Goal: Information Seeking & Learning: Learn about a topic

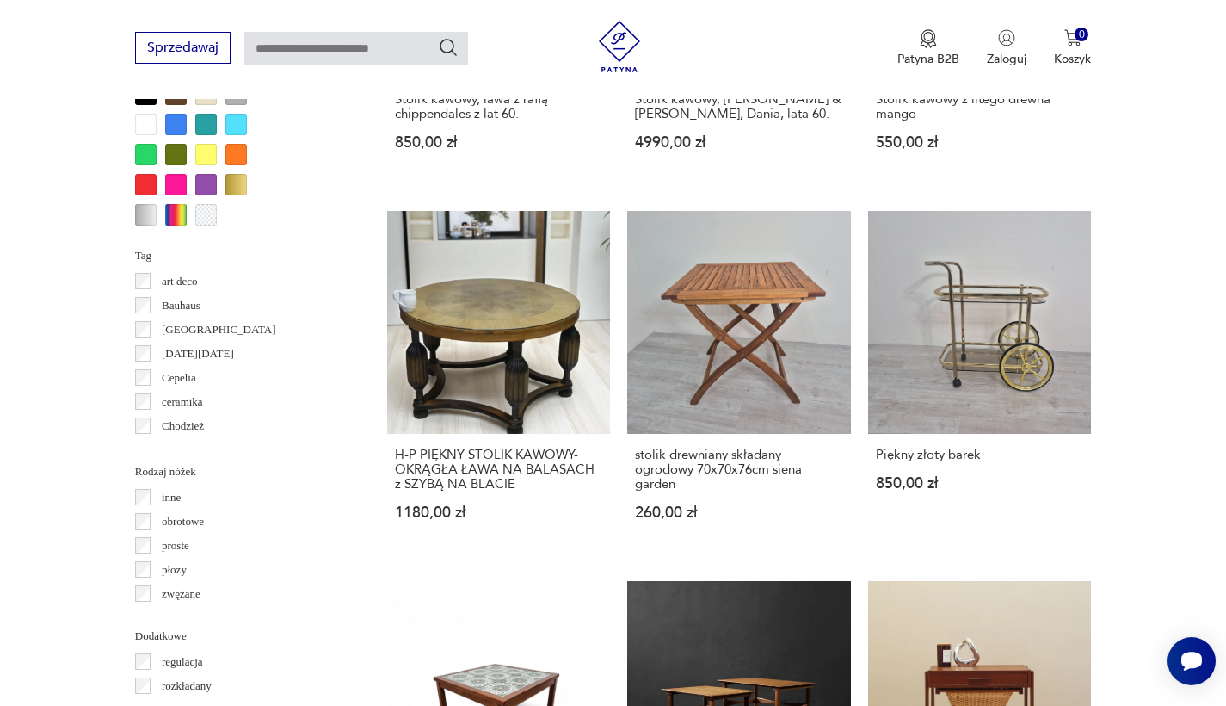
scroll to position [1676, 0]
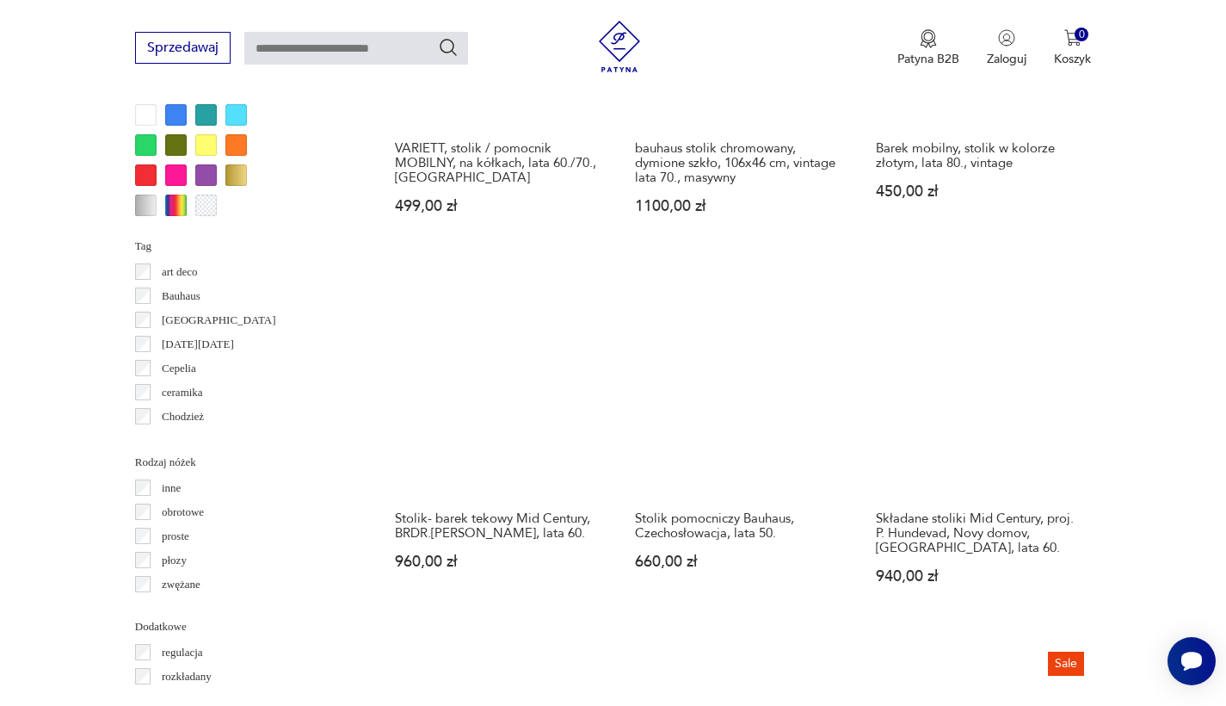
scroll to position [1651, 0]
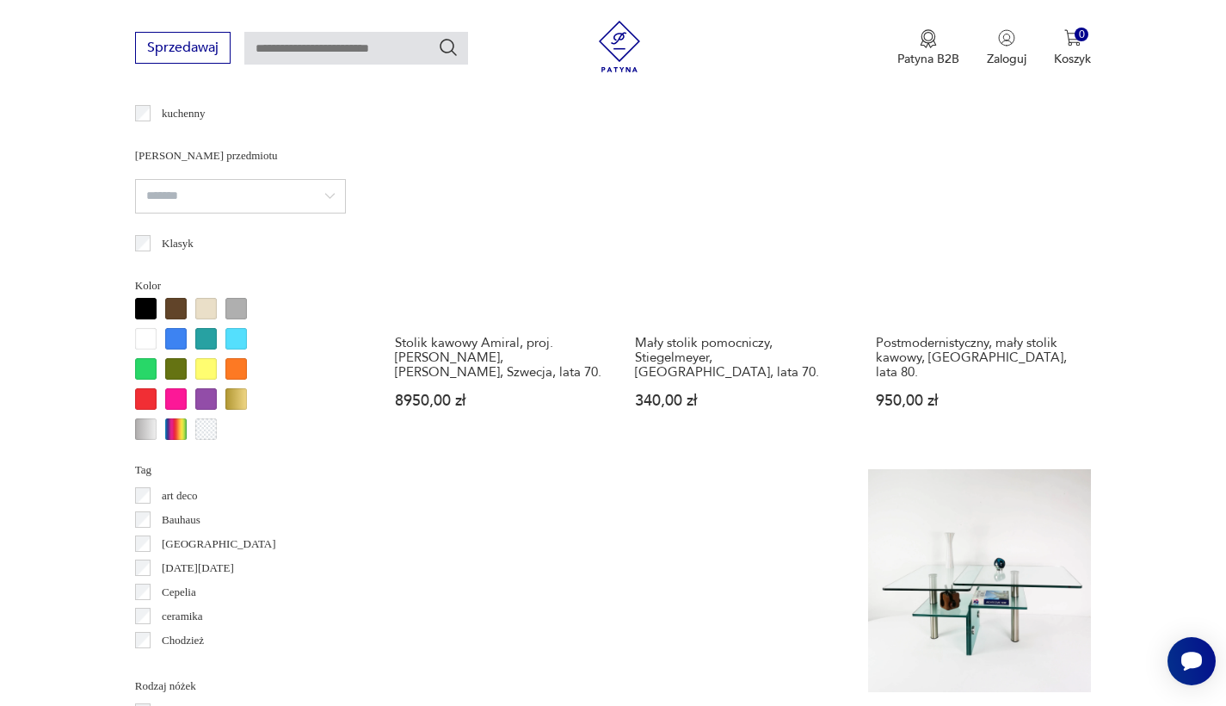
scroll to position [1750, 0]
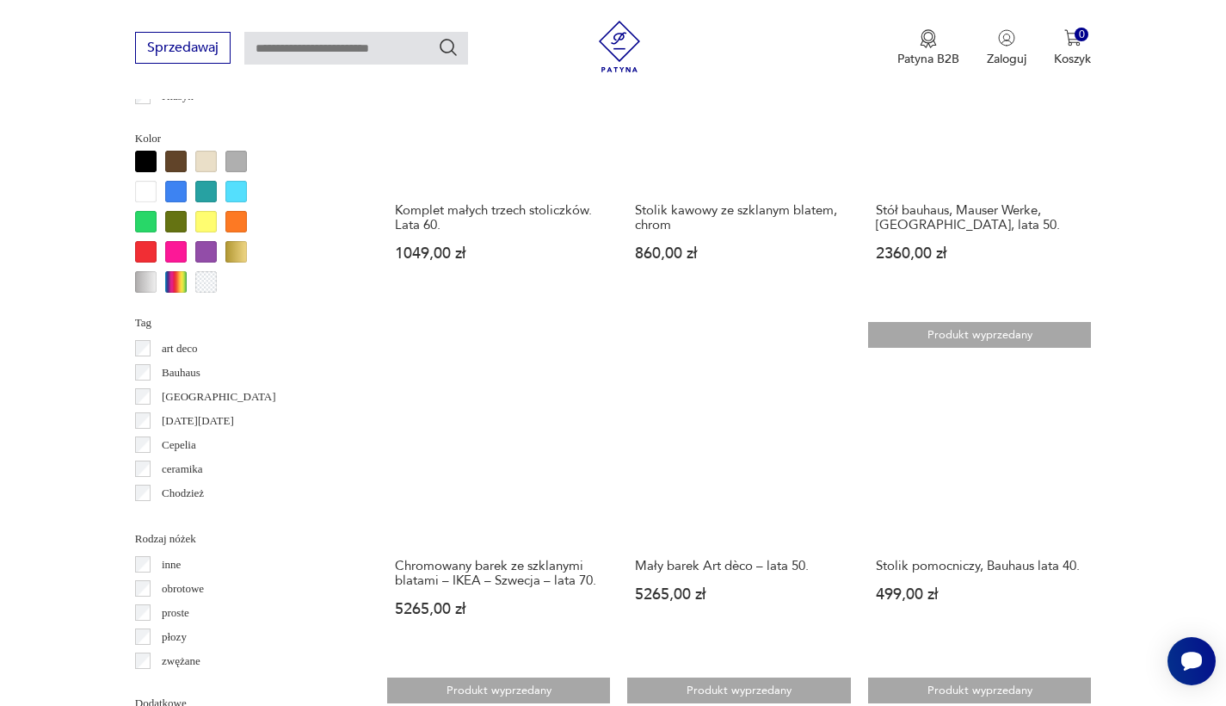
scroll to position [1631, 0]
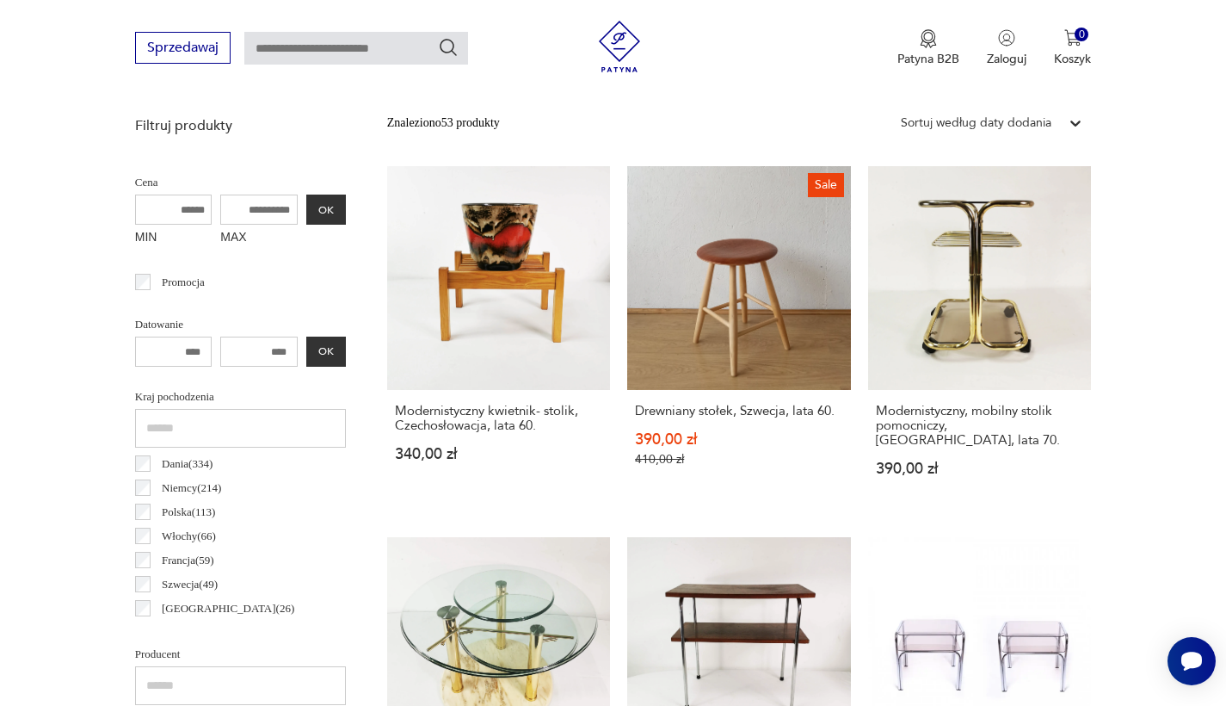
scroll to position [458, 0]
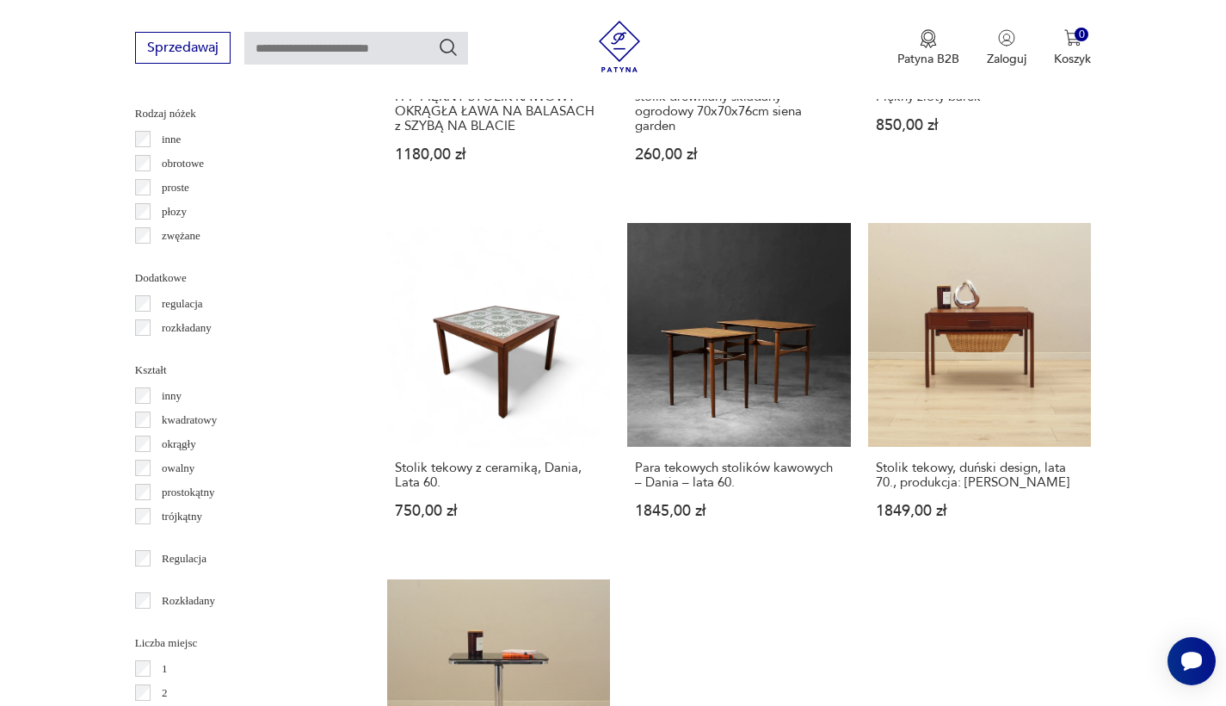
scroll to position [2014, 0]
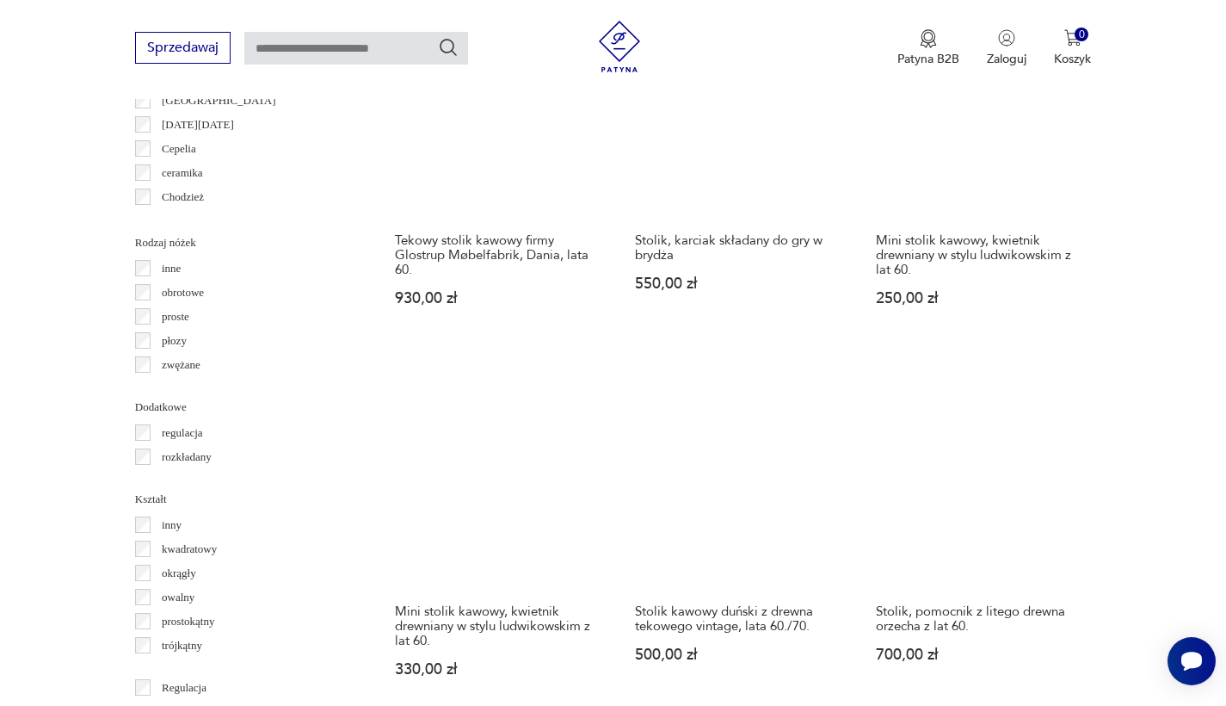
scroll to position [1930, 0]
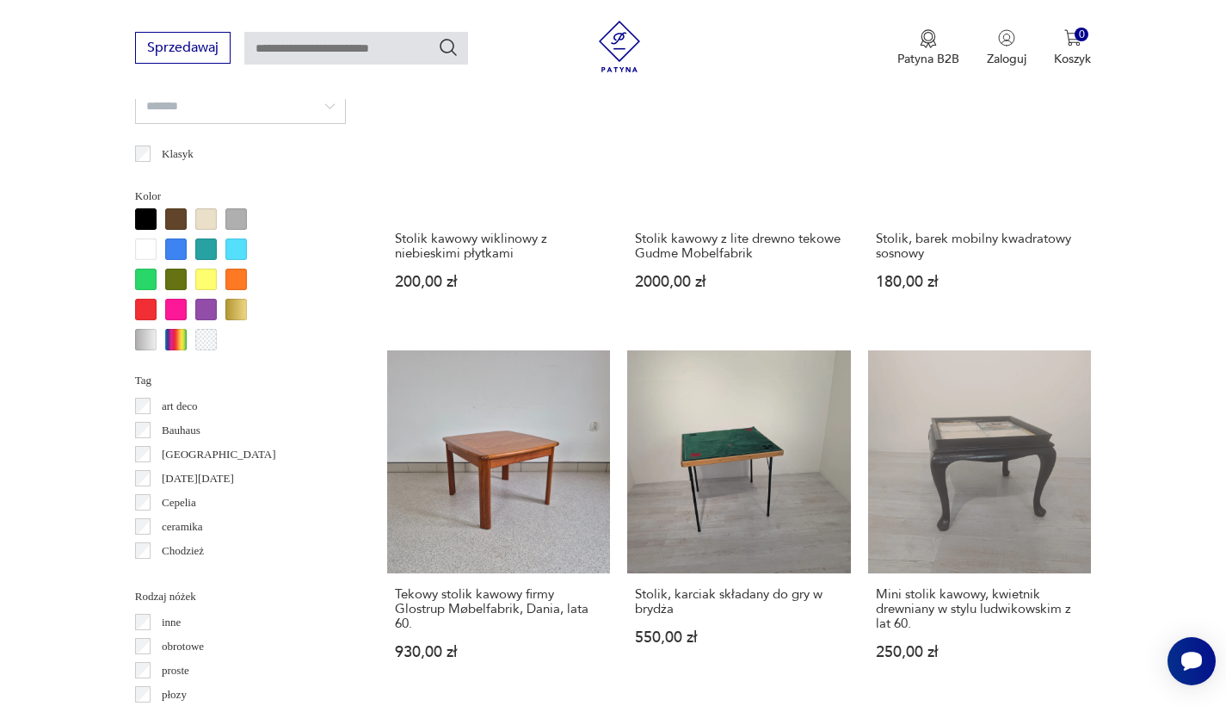
scroll to position [1621, 0]
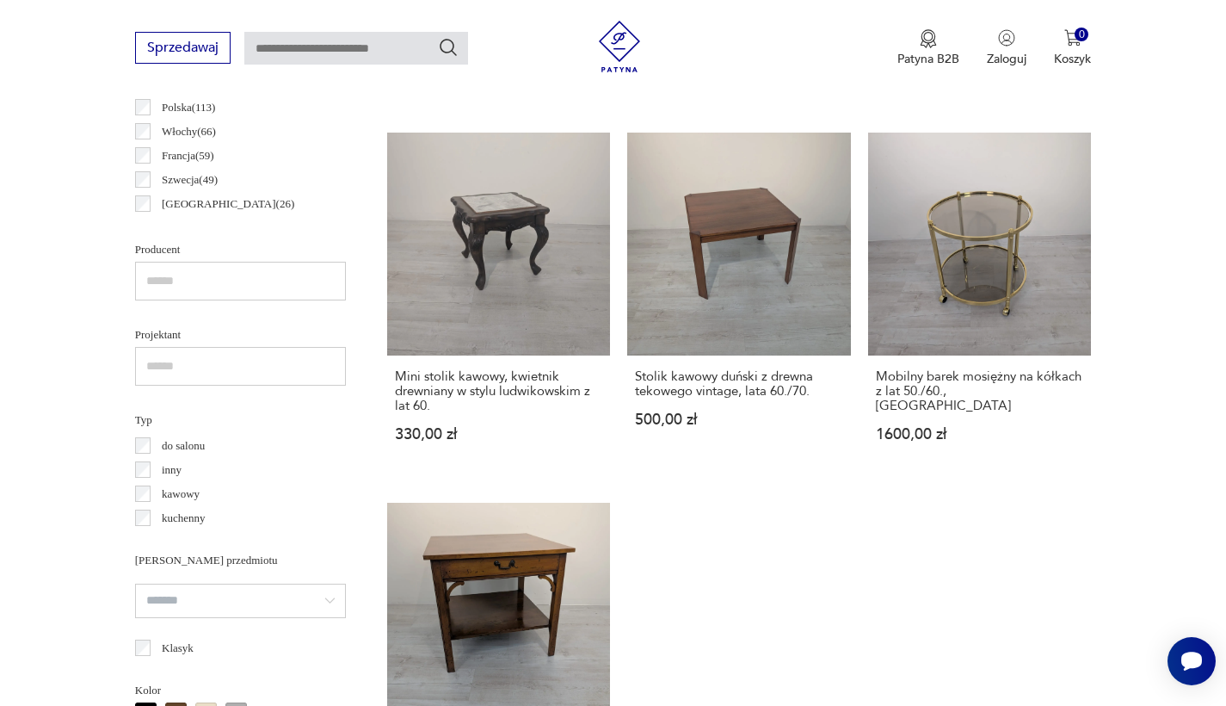
scroll to position [1119, 0]
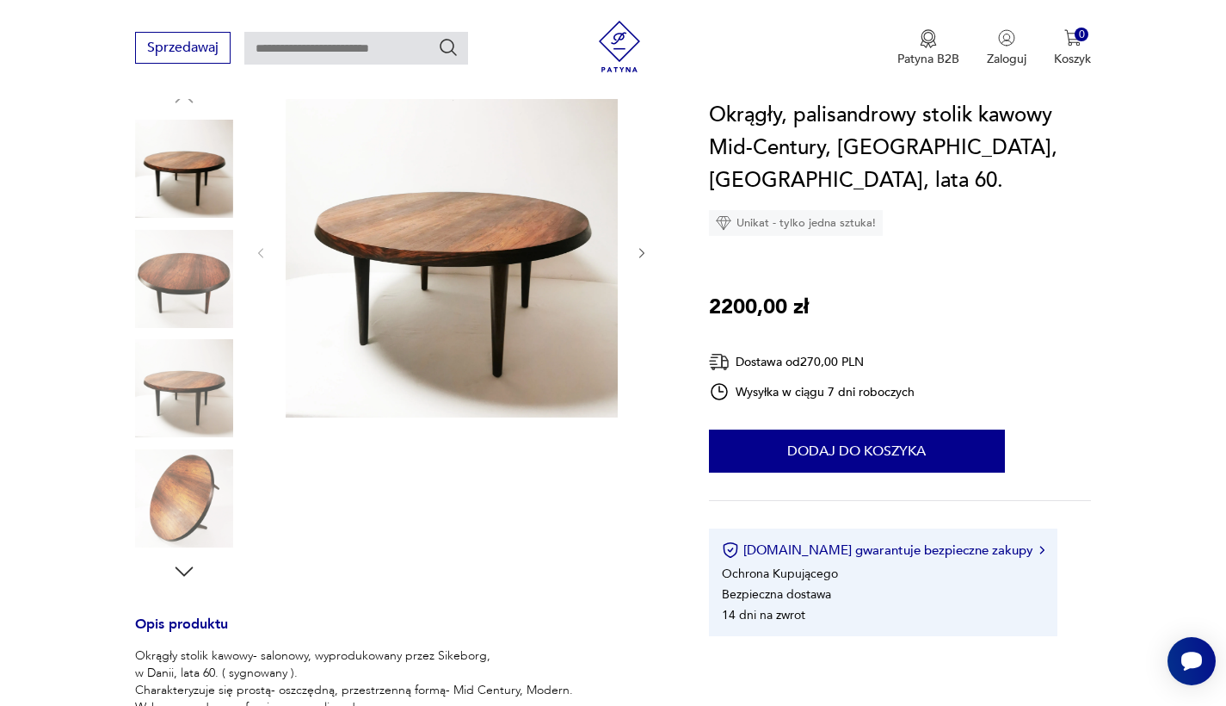
click at [641, 253] on icon "button" at bounding box center [642, 253] width 15 height 15
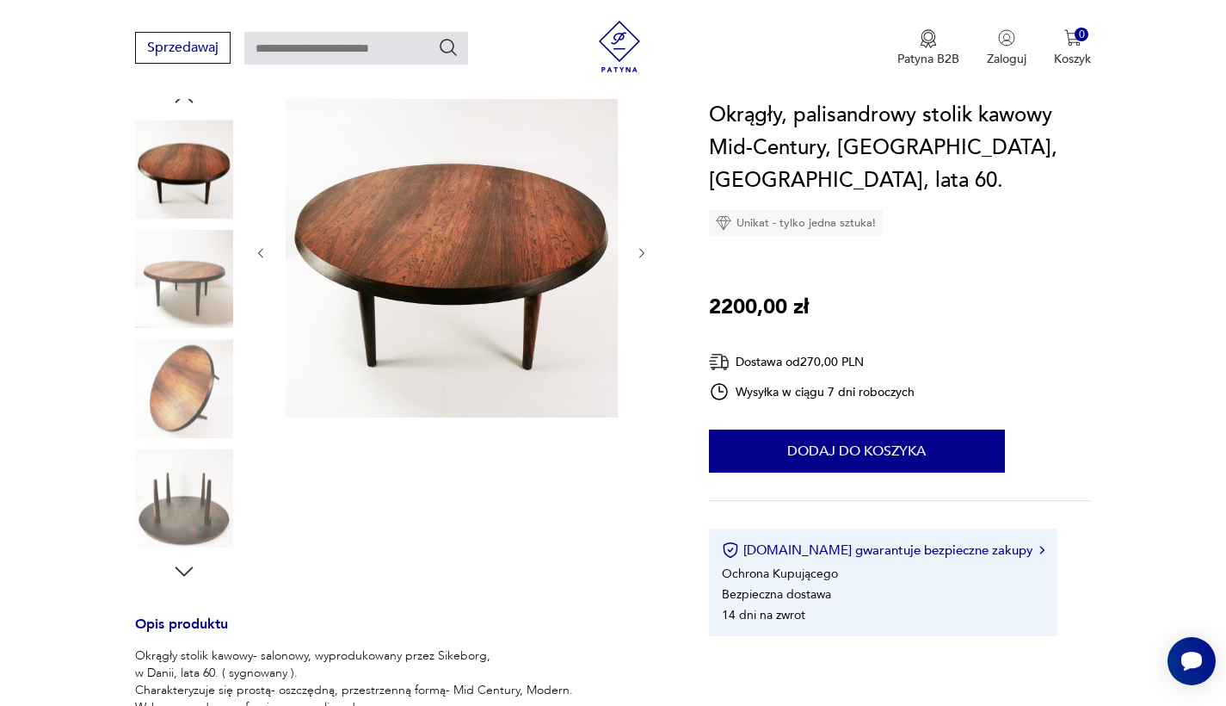
click at [641, 253] on icon "button" at bounding box center [642, 253] width 15 height 15
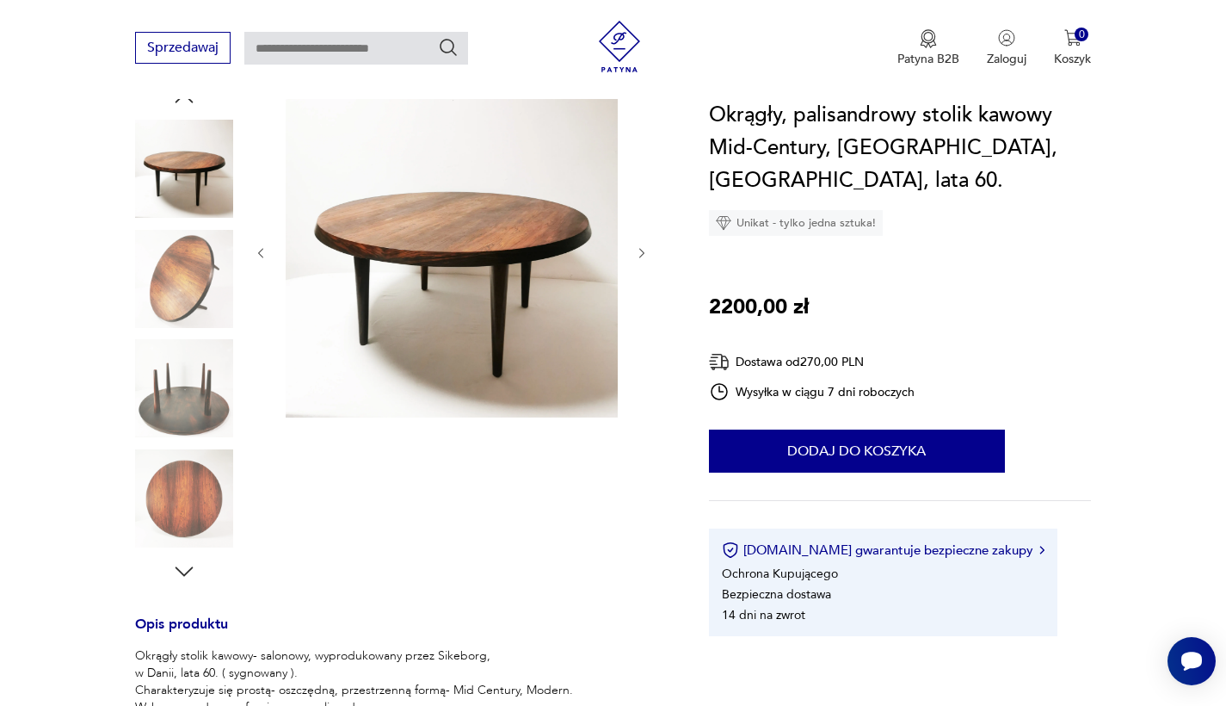
click at [641, 253] on icon "button" at bounding box center [642, 253] width 15 height 15
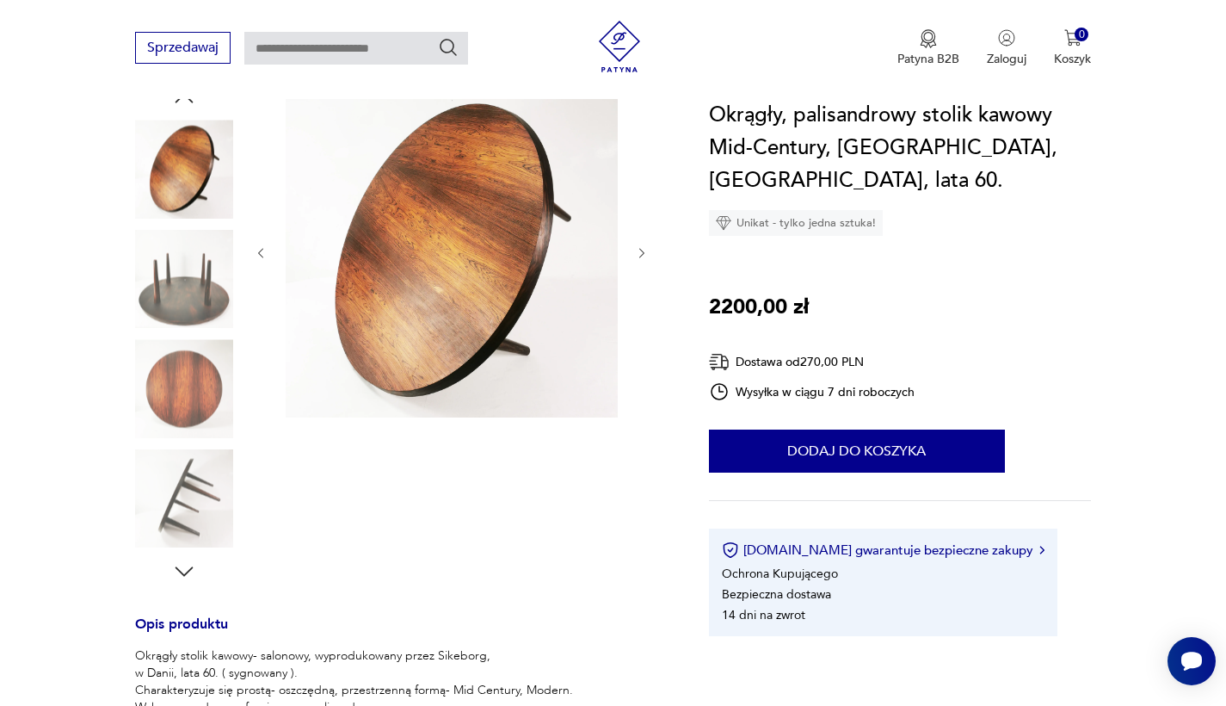
click at [641, 253] on icon "button" at bounding box center [642, 253] width 15 height 15
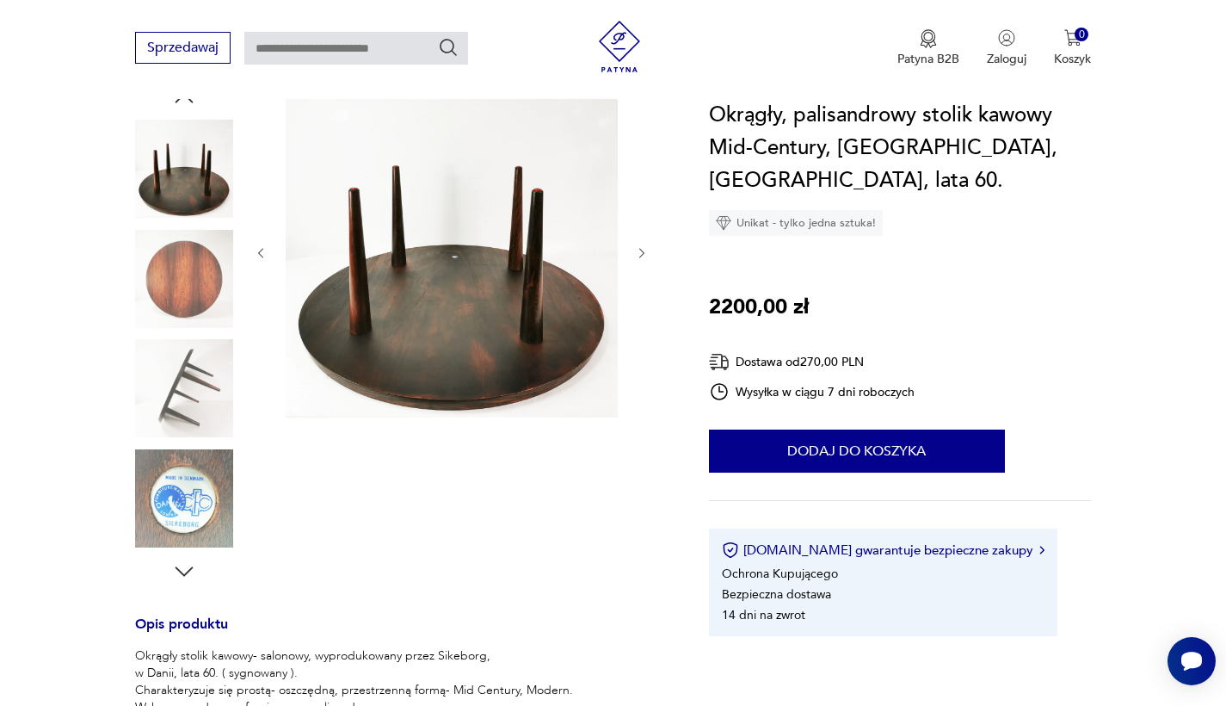
click at [641, 253] on icon "button" at bounding box center [642, 253] width 15 height 15
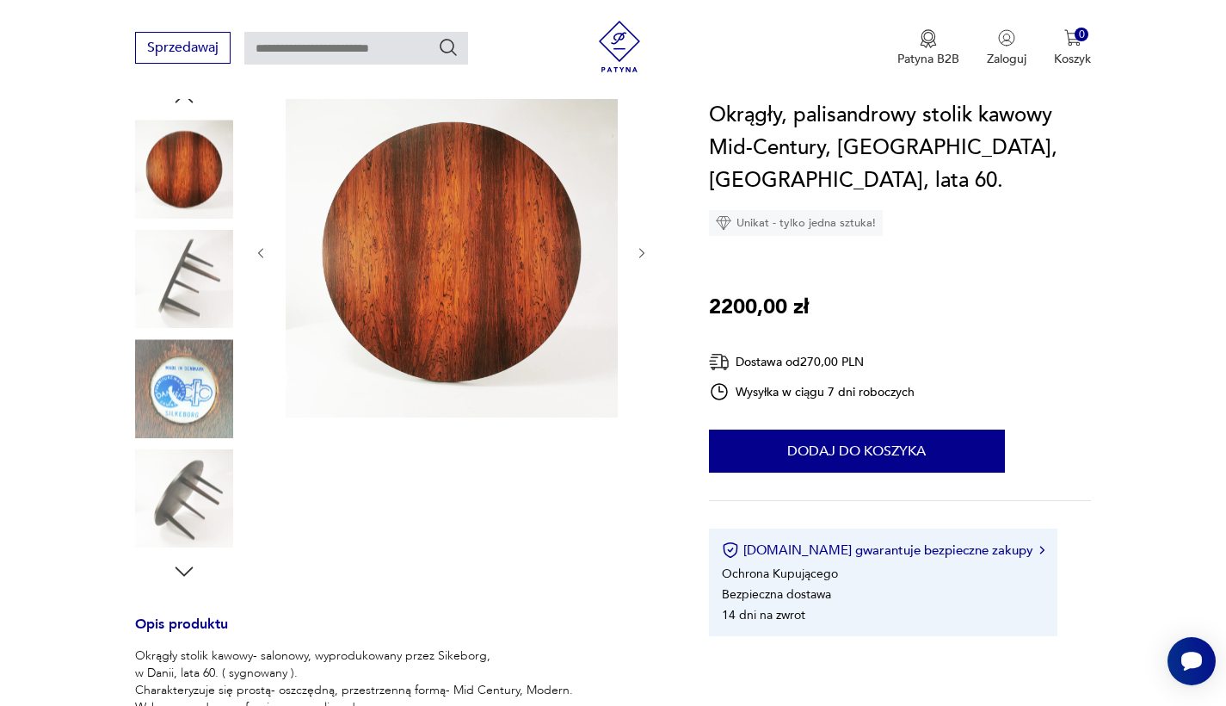
click at [641, 253] on icon "button" at bounding box center [642, 253] width 15 height 15
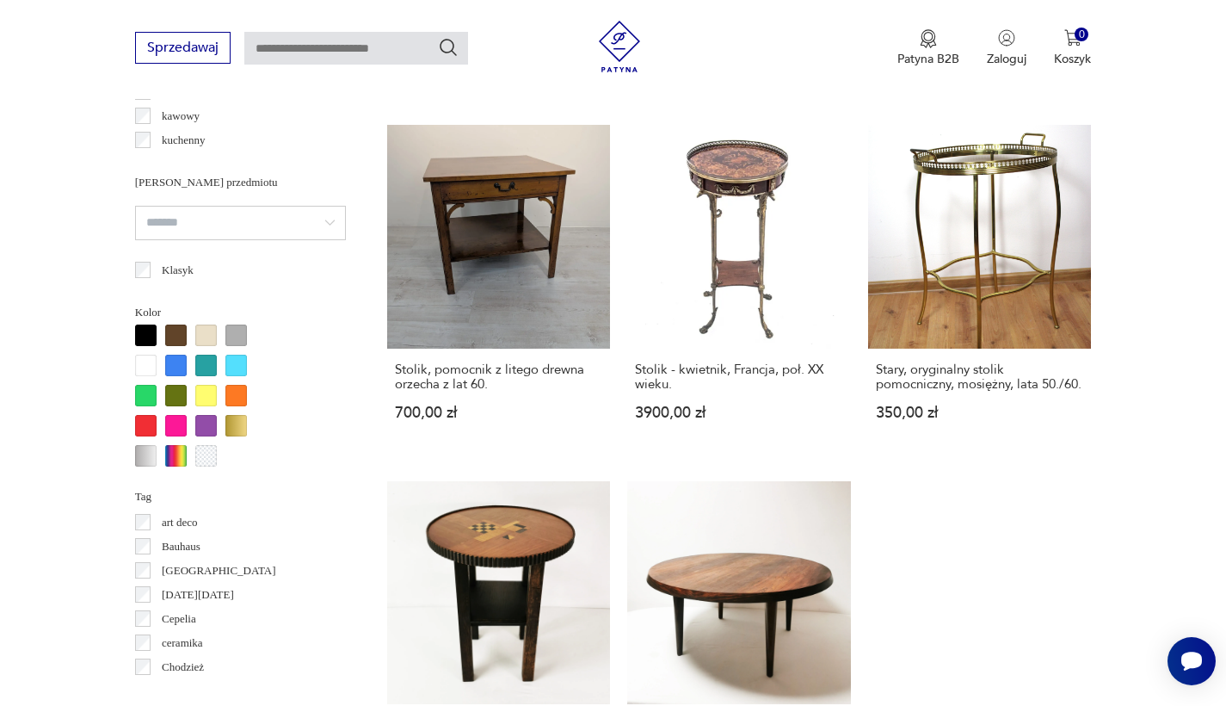
scroll to position [1670, 0]
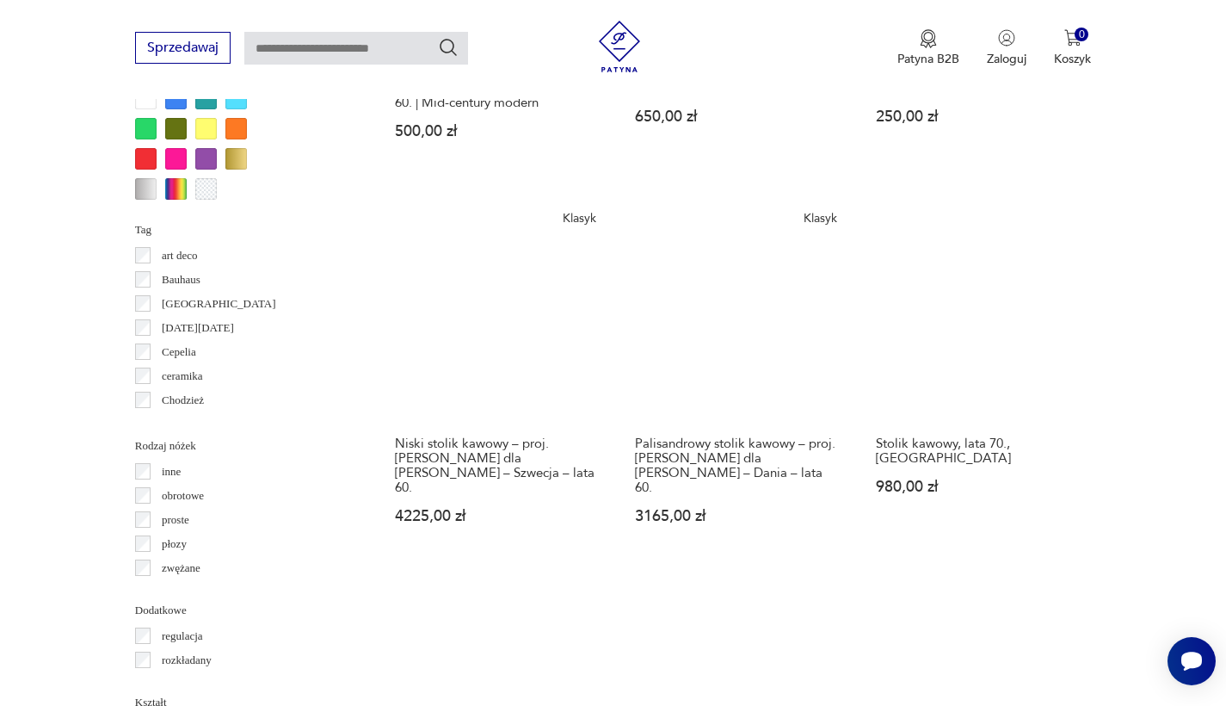
scroll to position [1662, 0]
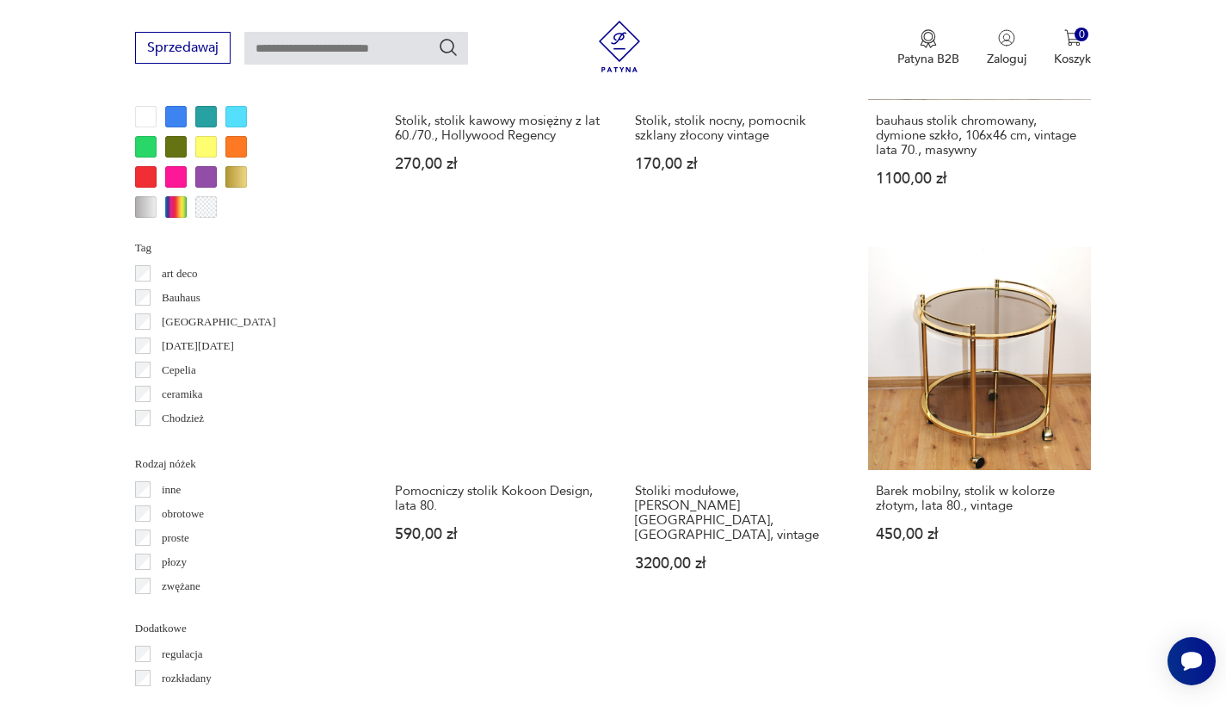
scroll to position [1688, 0]
